Goal: Information Seeking & Learning: Learn about a topic

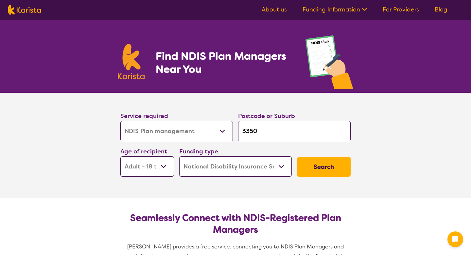
select select "NDIS Plan management"
select select "AD"
select select "NDIS"
select select "NDIS Plan management"
select select "AD"
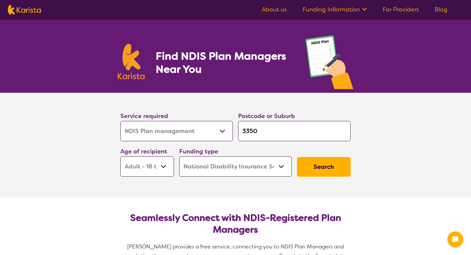
select select "NDIS"
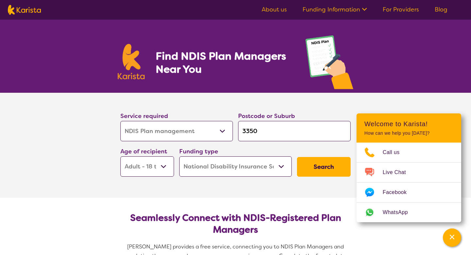
click at [275, 10] on link "About us" at bounding box center [274, 10] width 25 height 8
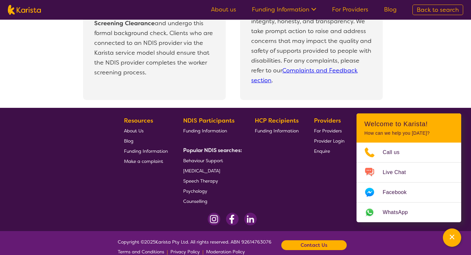
scroll to position [1442, 0]
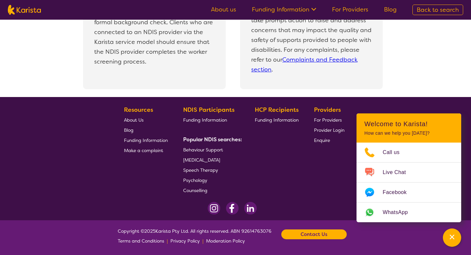
click at [322, 139] on span "Enquire" at bounding box center [322, 140] width 16 height 6
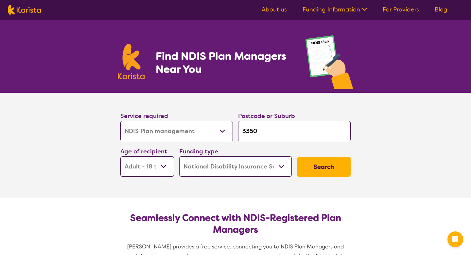
select select "NDIS Plan management"
select select "AD"
select select "NDIS"
select select "NDIS Plan management"
select select "AD"
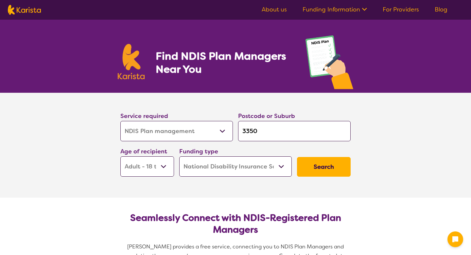
select select "NDIS"
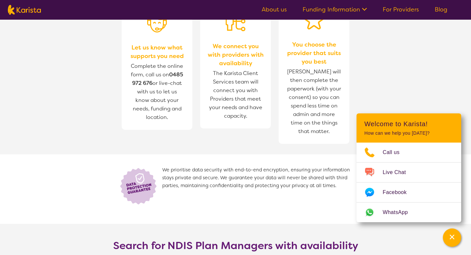
scroll to position [863, 0]
